Goal: Information Seeking & Learning: Learn about a topic

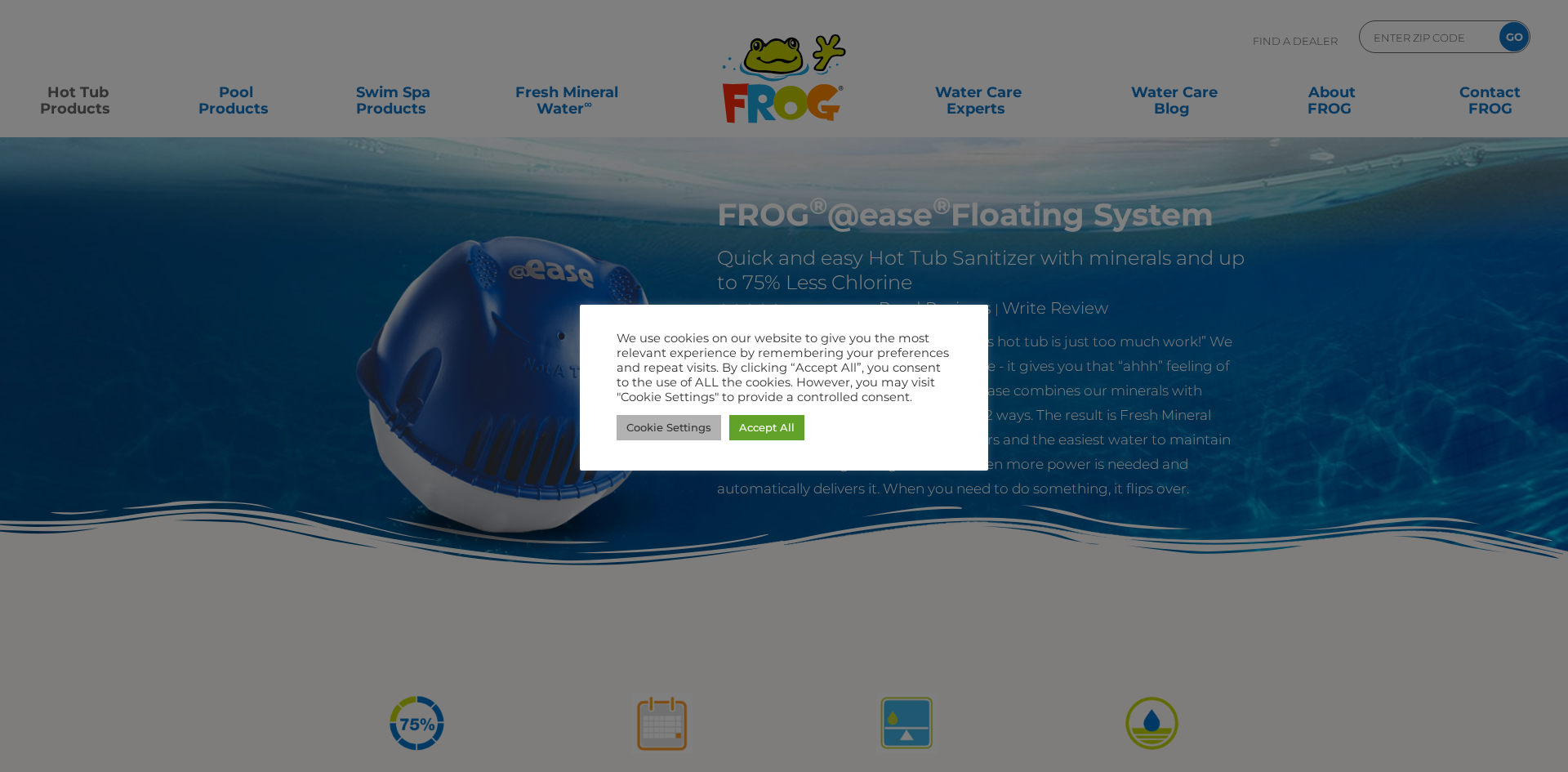
click at [700, 434] on link "Cookie Settings" at bounding box center [668, 427] width 104 height 25
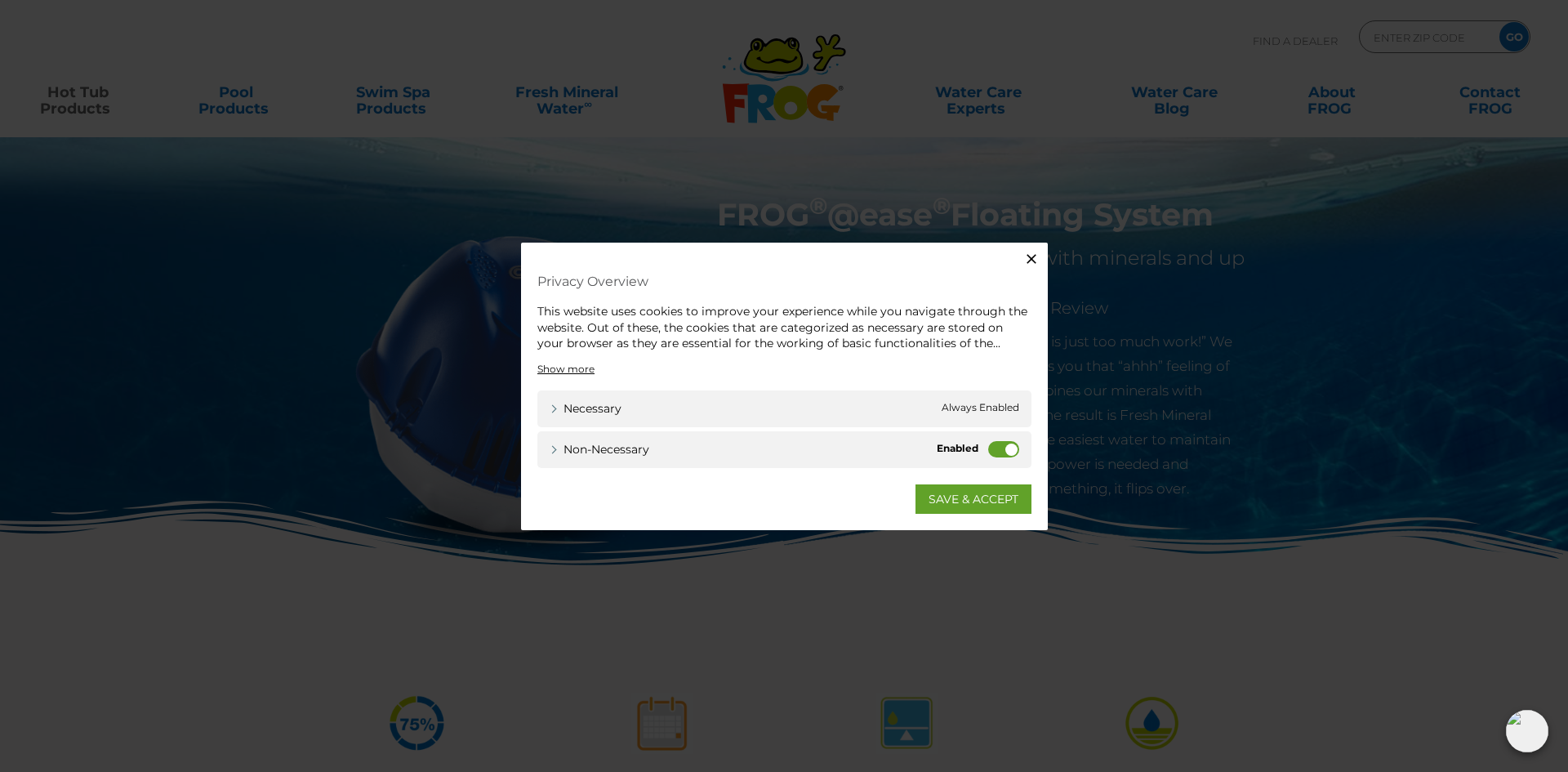
click at [998, 452] on label "Non-necessary" at bounding box center [1003, 448] width 31 height 17
click at [0, 0] on input "Non-necessary" at bounding box center [0, 0] width 0 height 0
click at [985, 501] on link "SAVE & ACCEPT" at bounding box center [973, 499] width 116 height 30
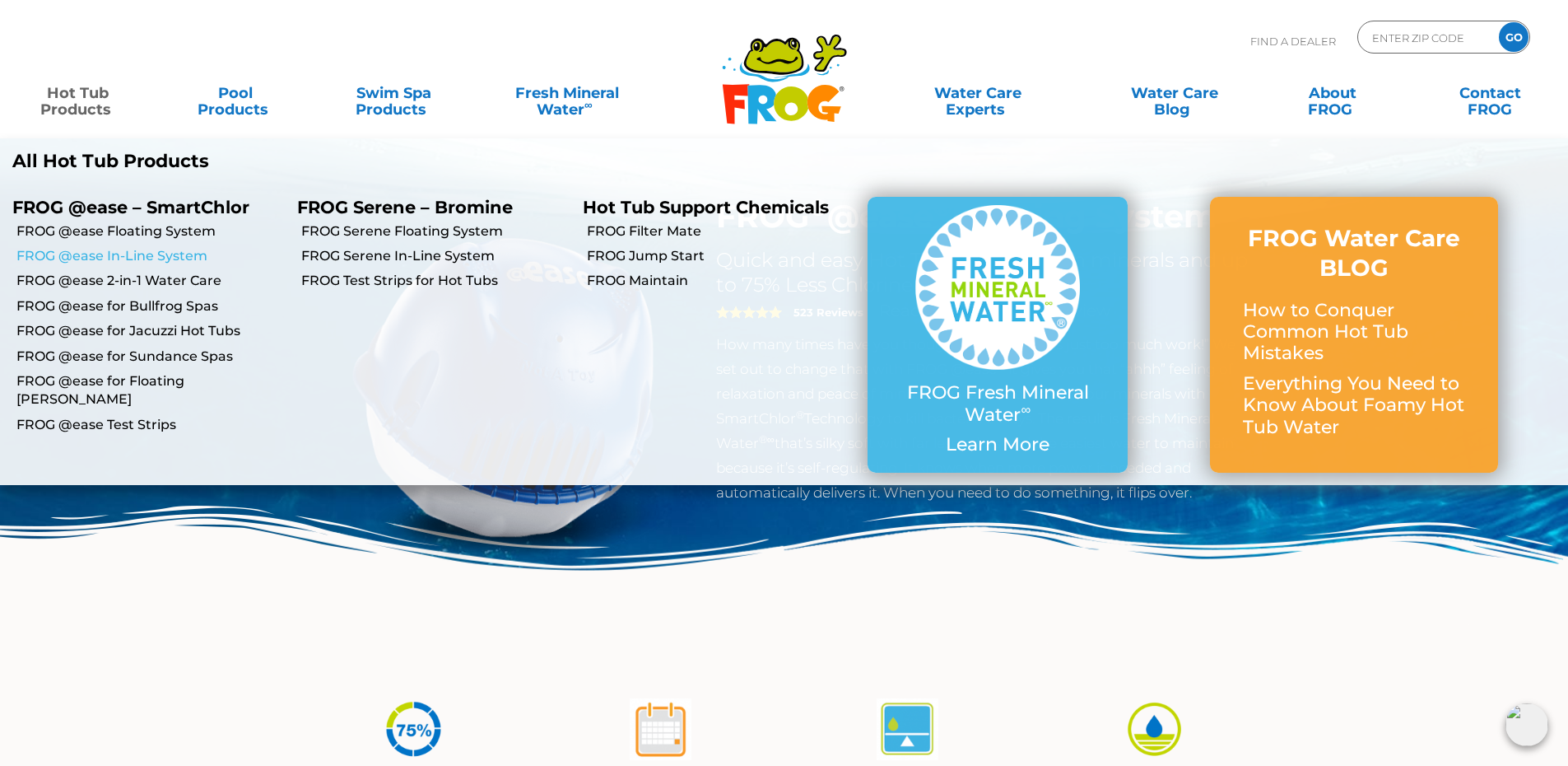
click at [139, 254] on link "FROG @ease In-Line System" at bounding box center [151, 256] width 269 height 18
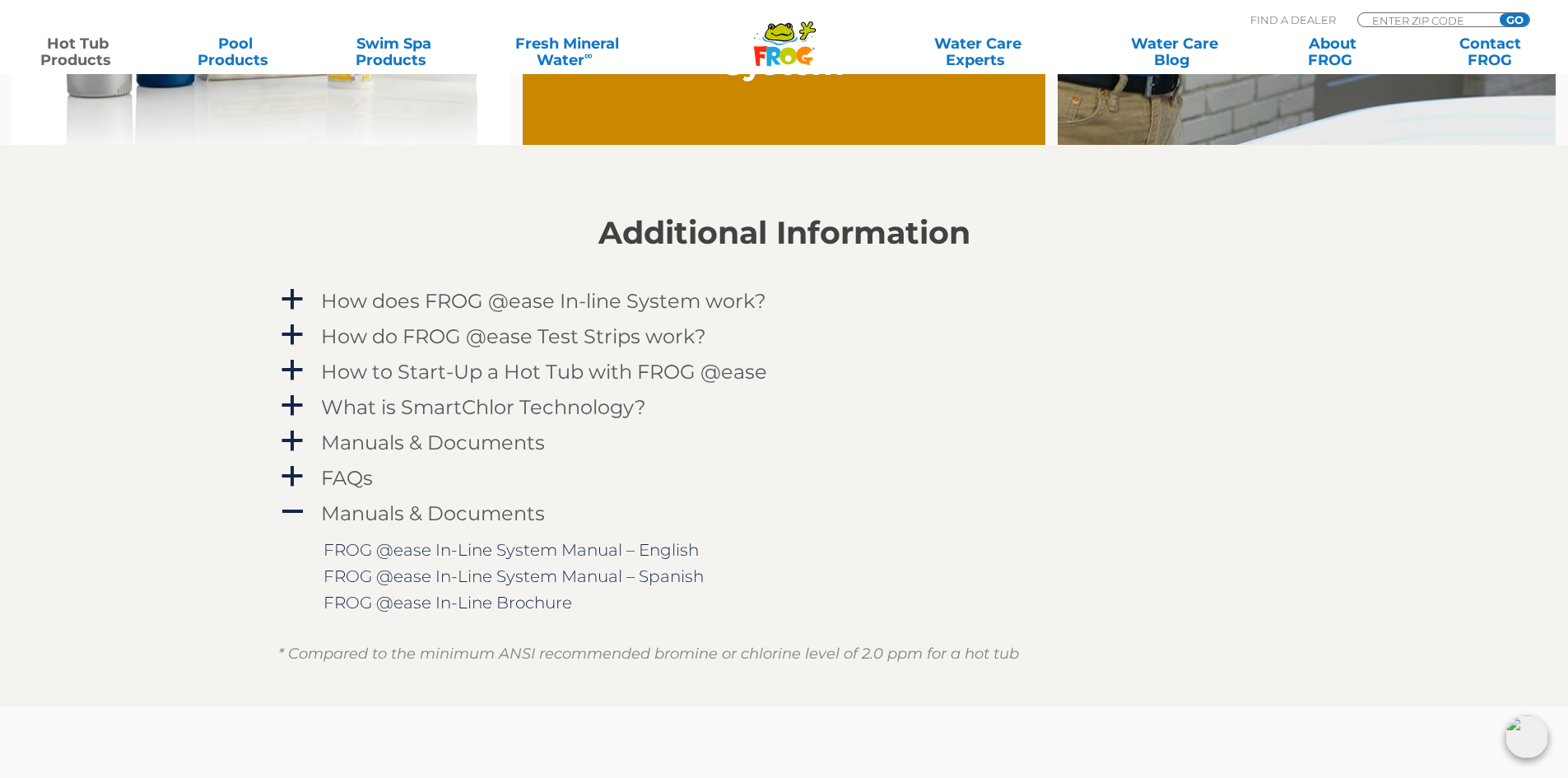
scroll to position [1564, 0]
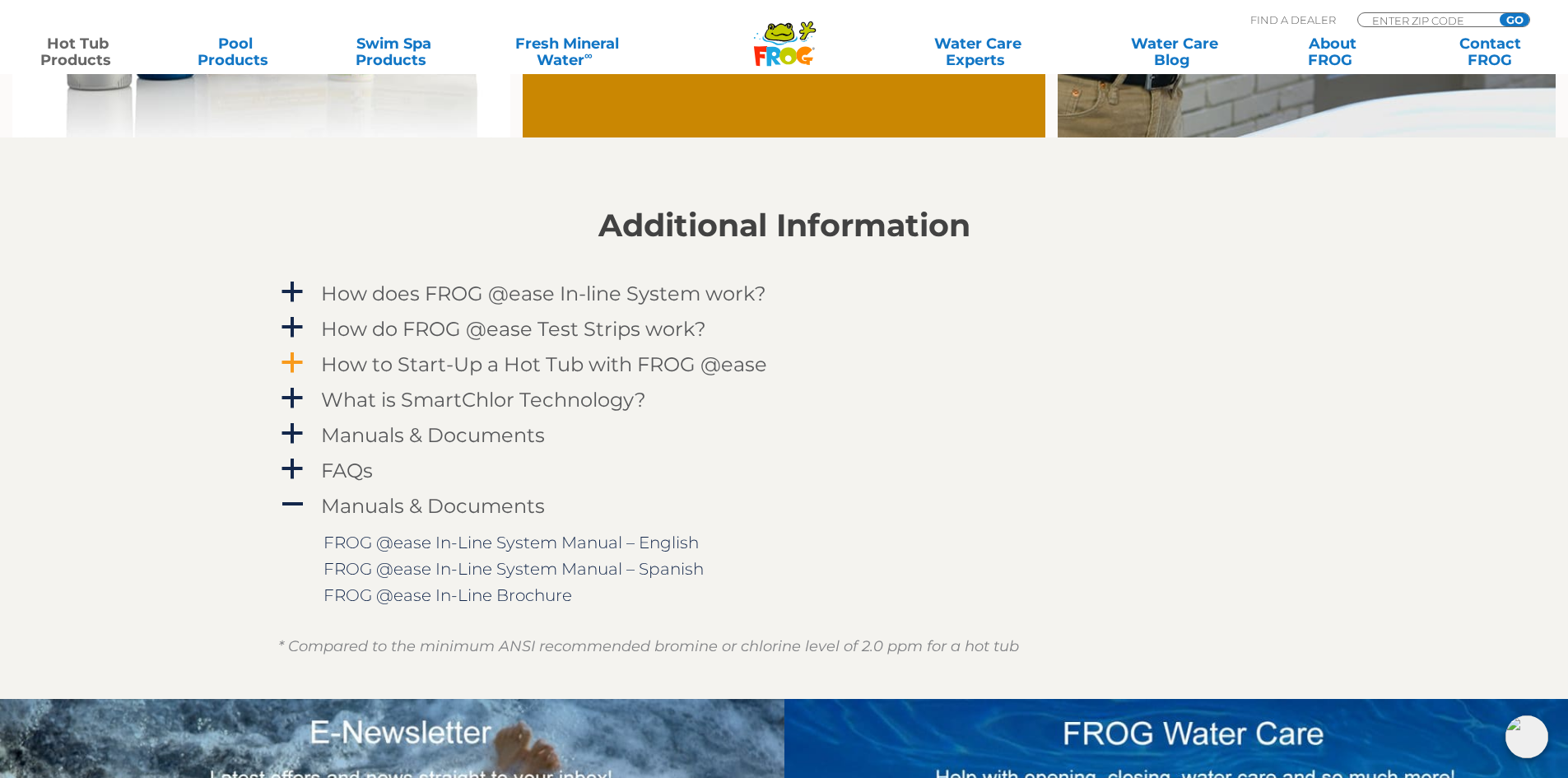
click at [293, 368] on span "a" at bounding box center [292, 363] width 24 height 24
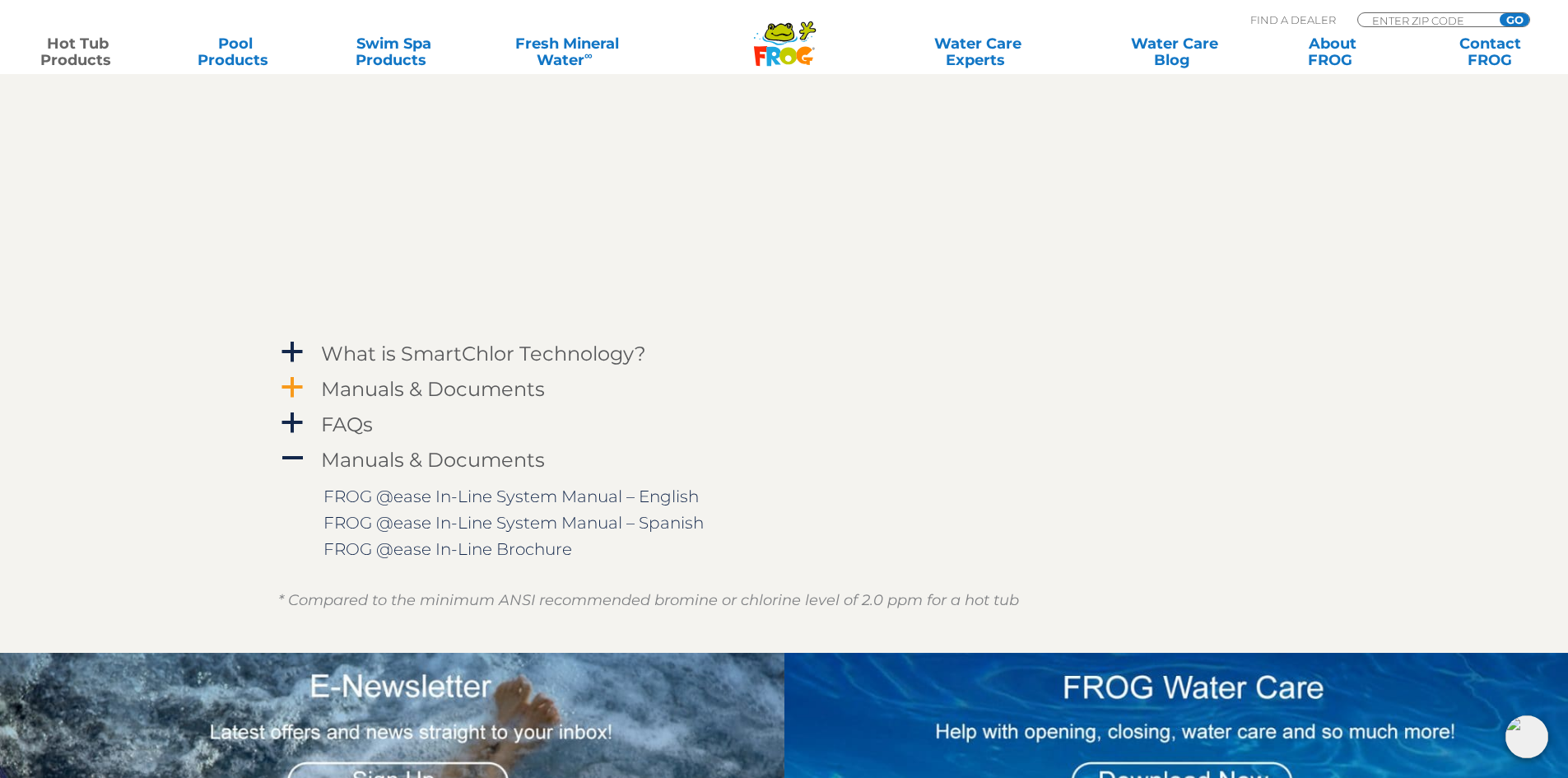
scroll to position [1893, 0]
click at [294, 391] on span "a" at bounding box center [292, 387] width 24 height 24
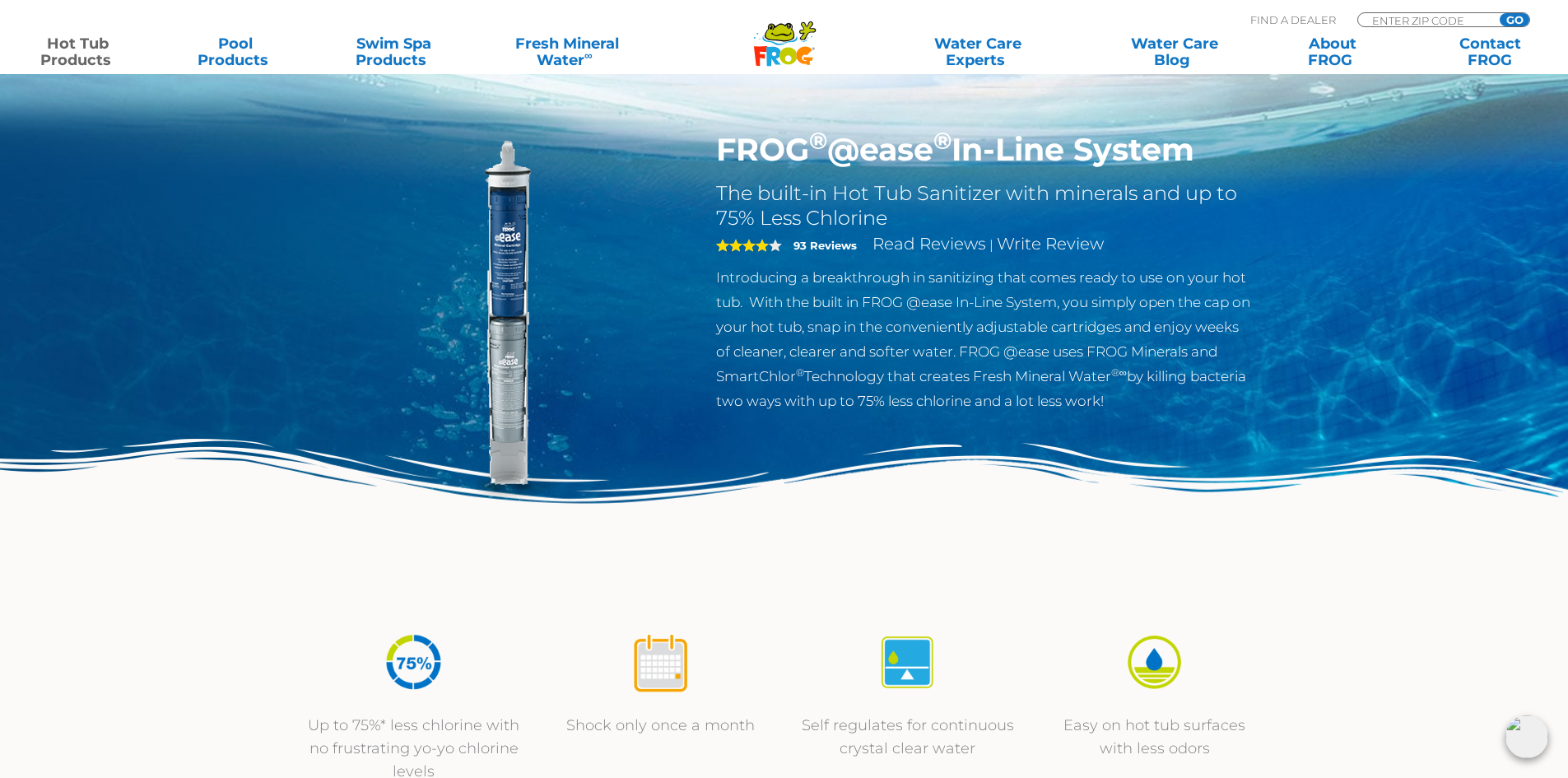
scroll to position [0, 0]
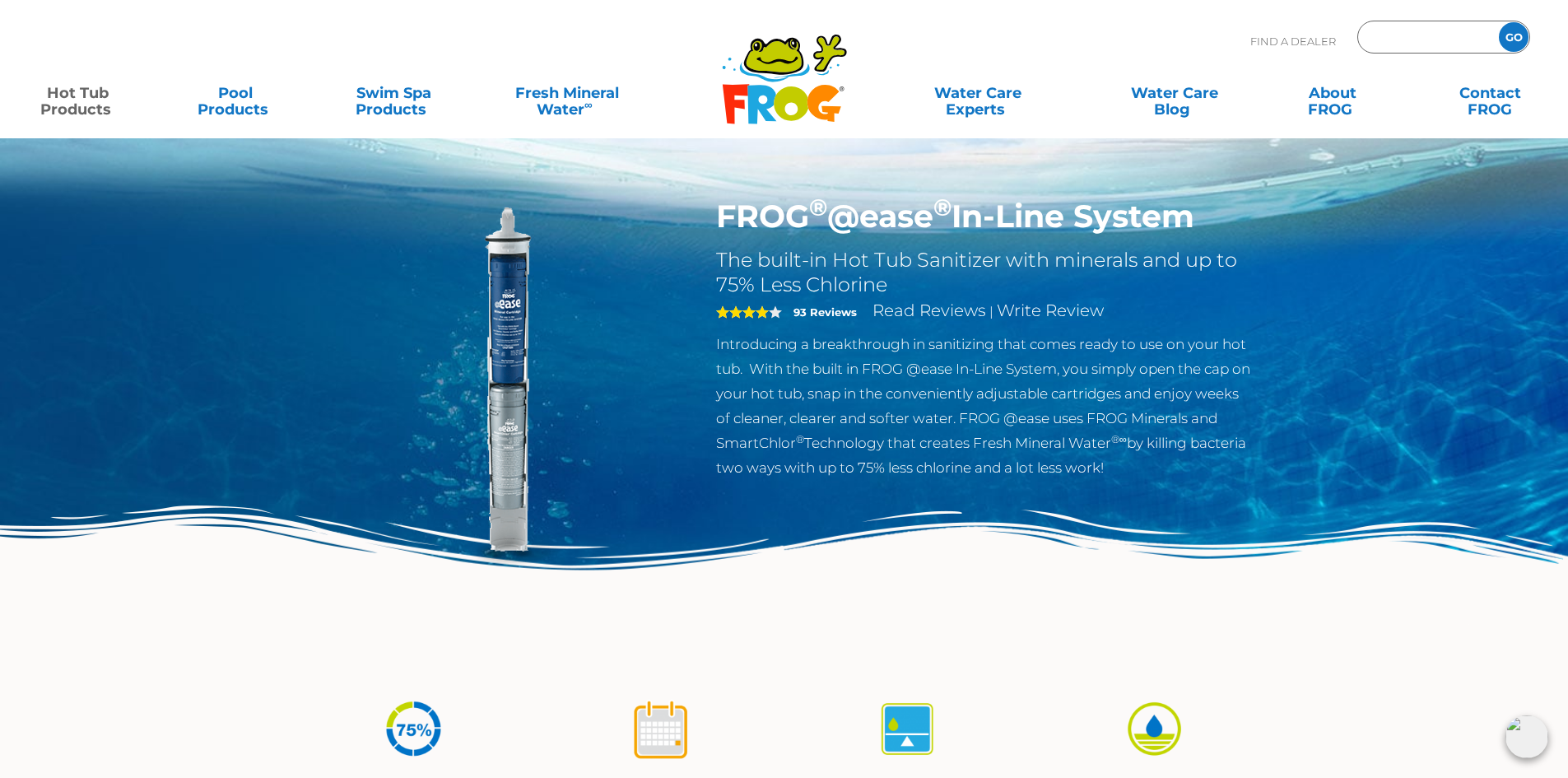
click at [1426, 45] on input "Zip Code Form" at bounding box center [1426, 37] width 111 height 23
type input "30513"
click at [1498, 23] on input "GO" at bounding box center [1514, 38] width 30 height 30
click at [1518, 37] on input "GO" at bounding box center [1514, 38] width 30 height 30
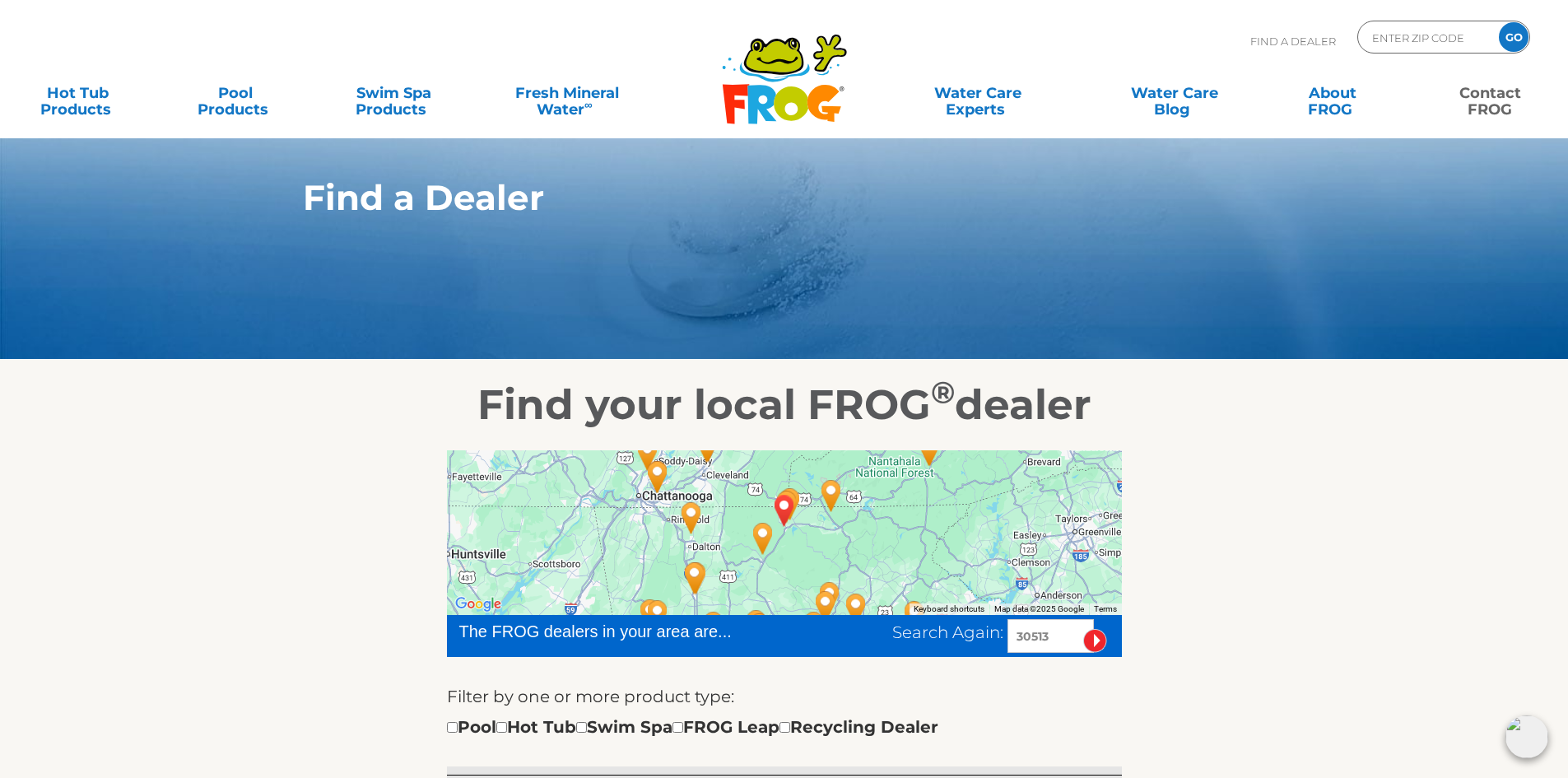
click at [1499, 104] on link "Contact FROG" at bounding box center [1490, 92] width 123 height 33
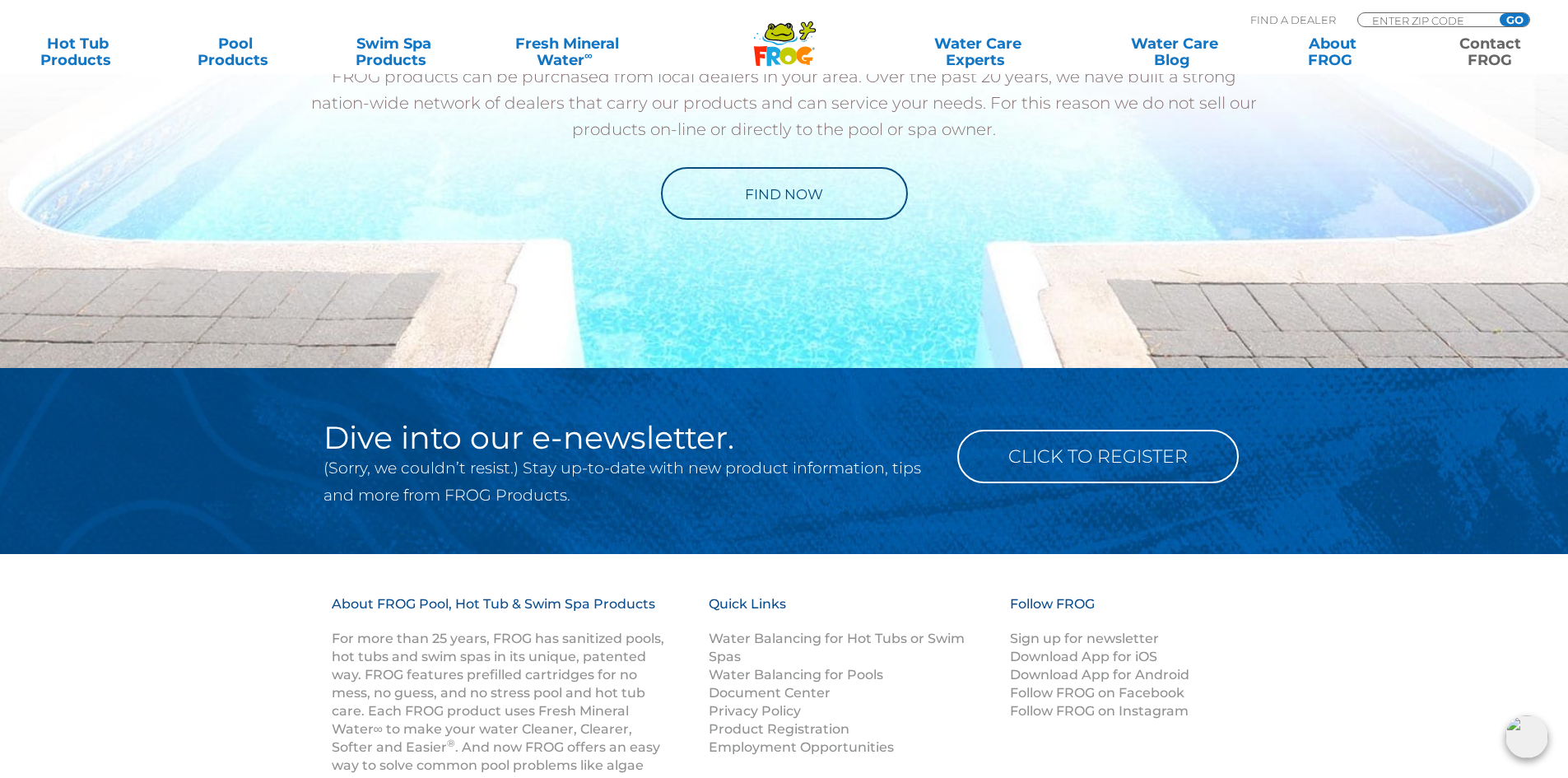
scroll to position [2222, 0]
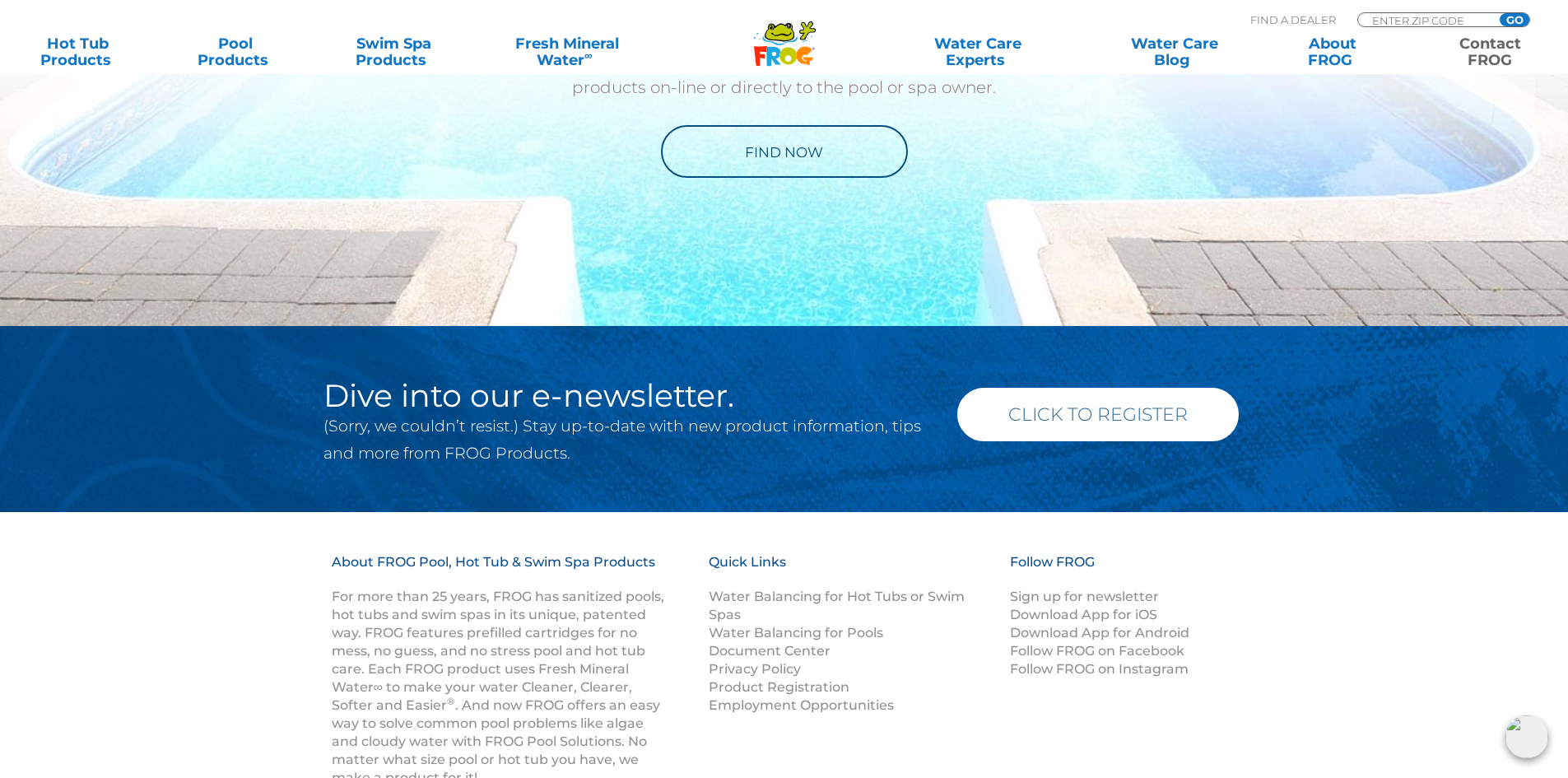
click at [1110, 426] on link "Click to Register" at bounding box center [1098, 414] width 282 height 54
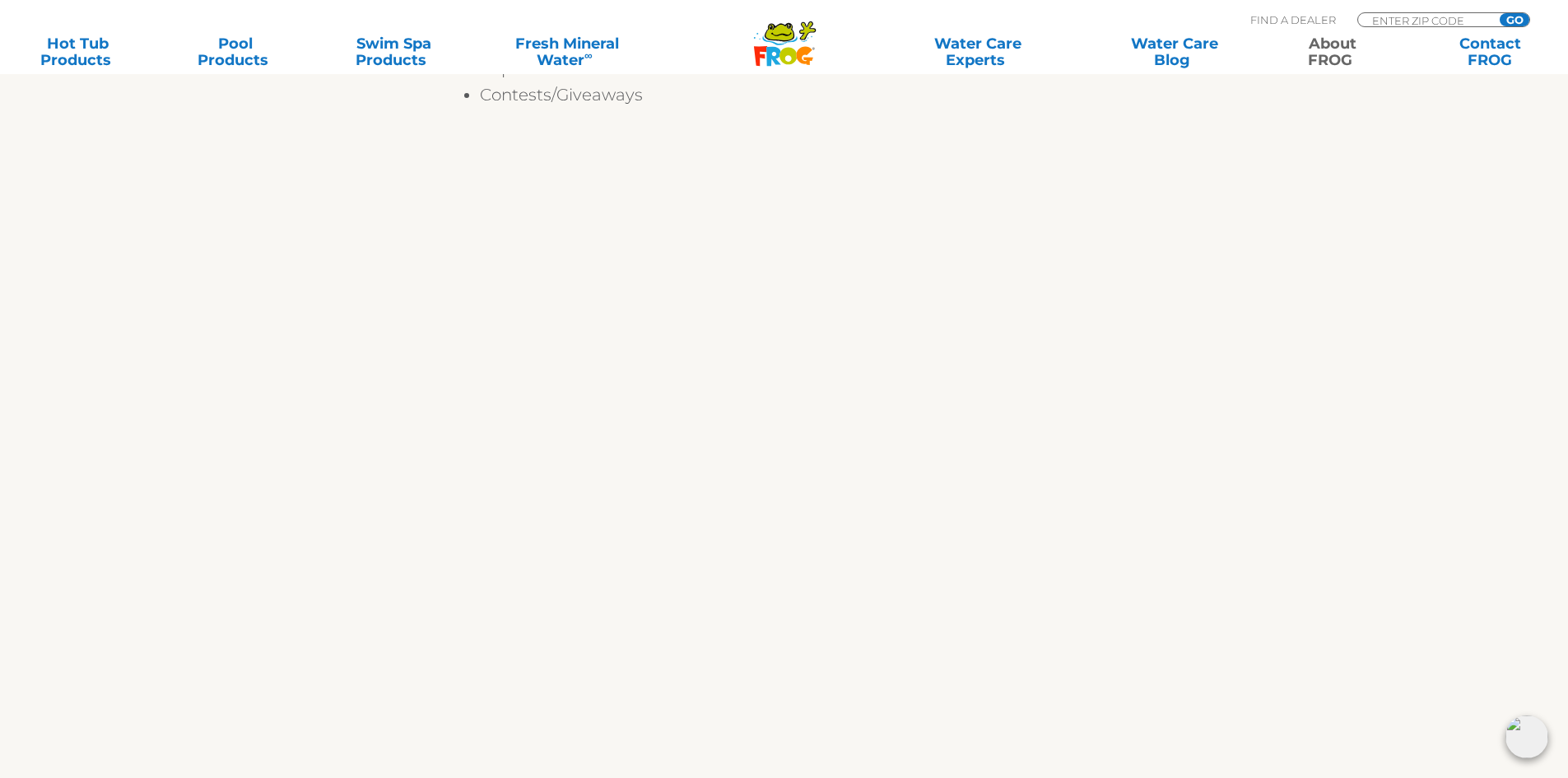
scroll to position [329, 0]
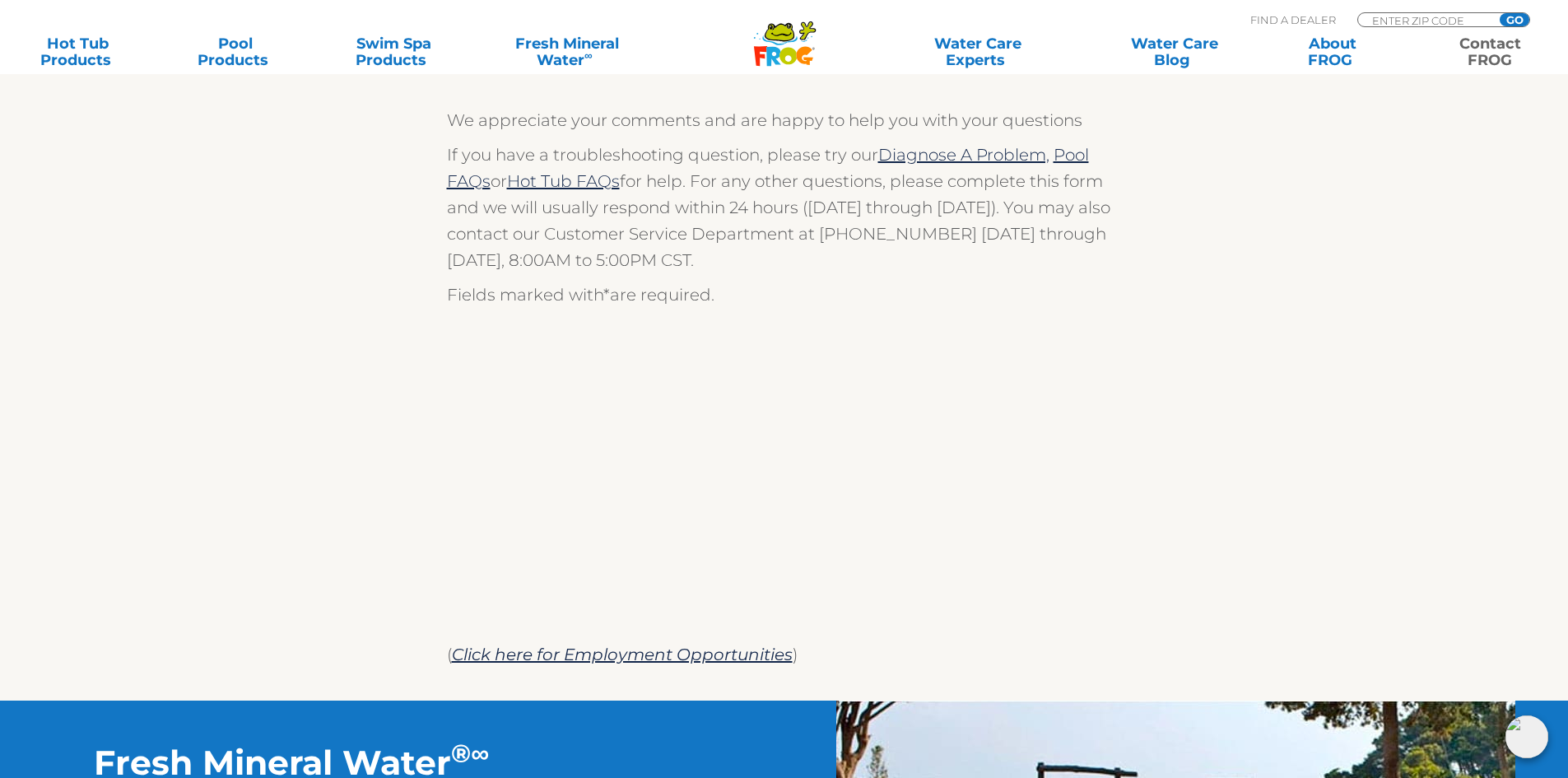
scroll to position [164, 0]
